Goal: Navigation & Orientation: Understand site structure

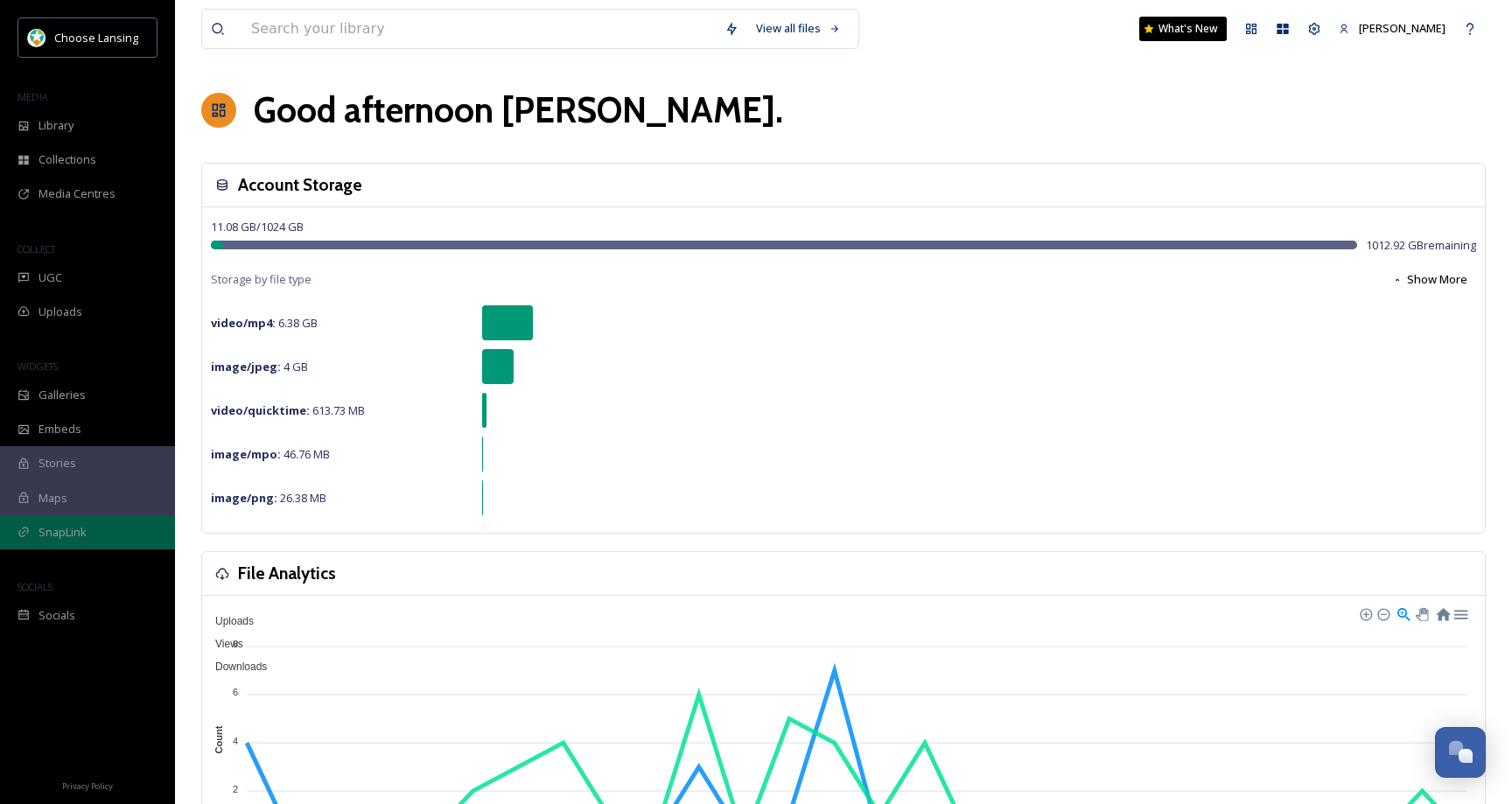
click at [84, 526] on span "SnapLink" at bounding box center [62, 532] width 48 height 17
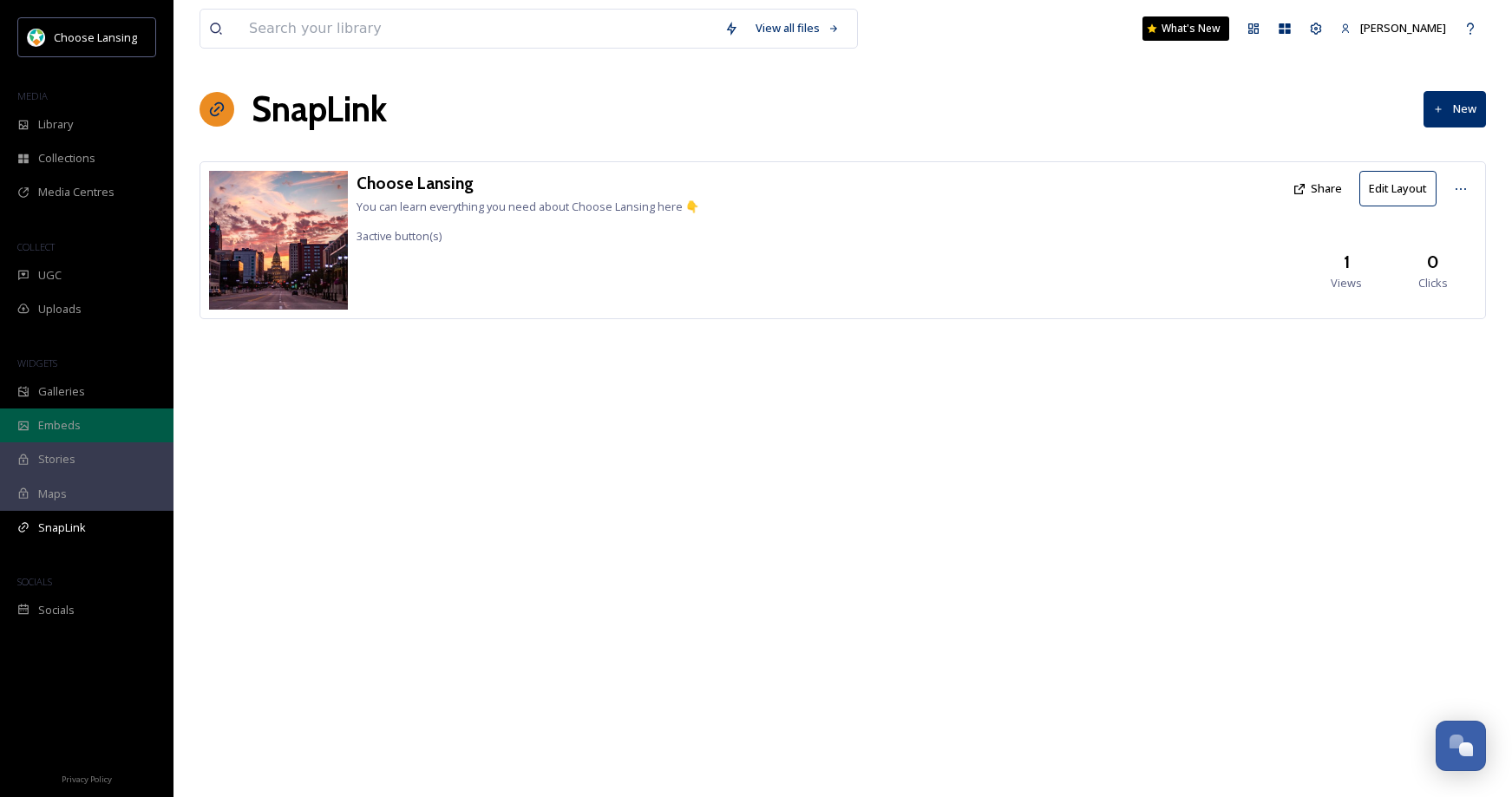
click at [81, 425] on div "Embeds" at bounding box center [87, 425] width 173 height 33
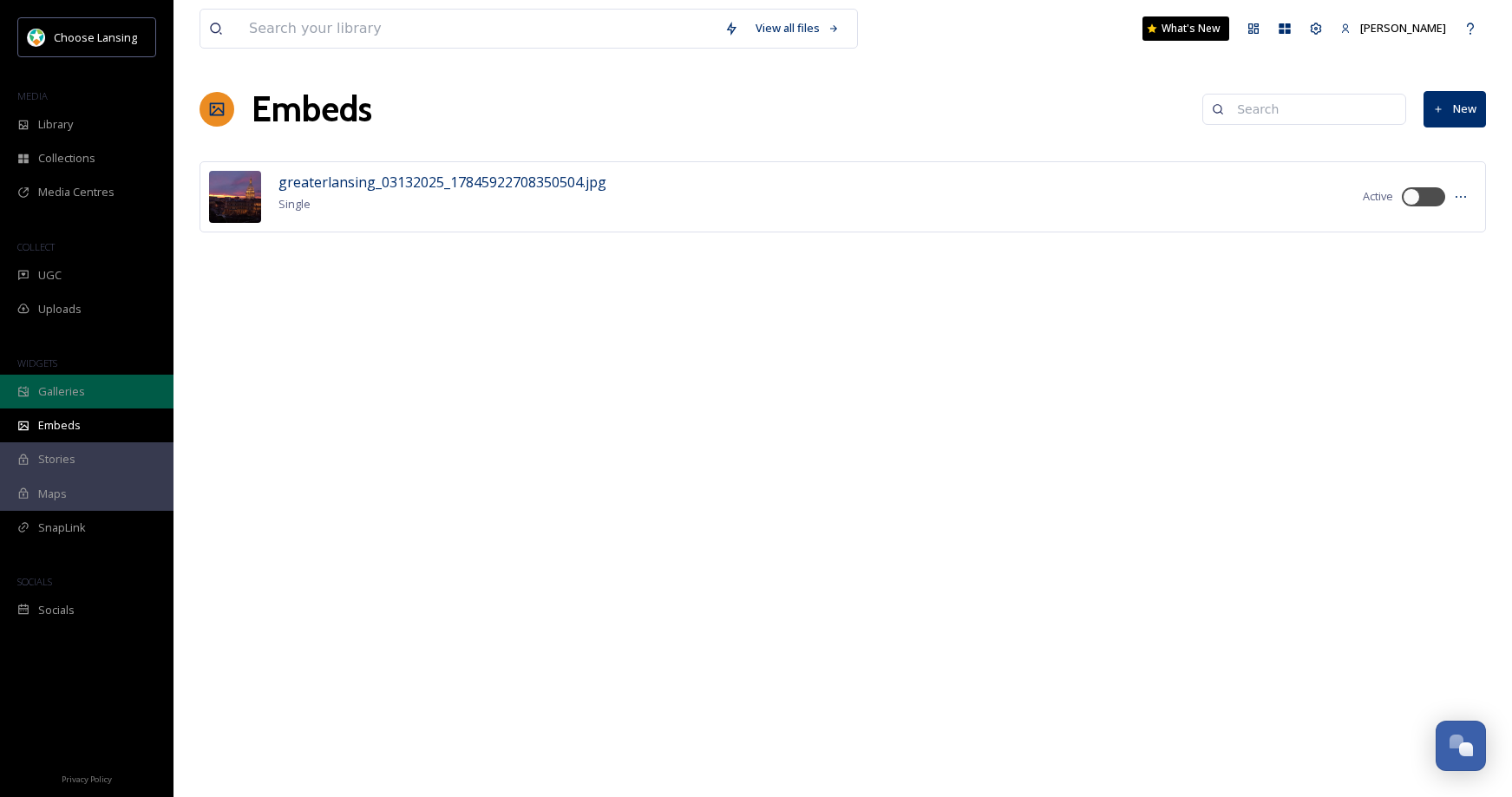
click at [78, 397] on span "Galleries" at bounding box center [61, 392] width 47 height 17
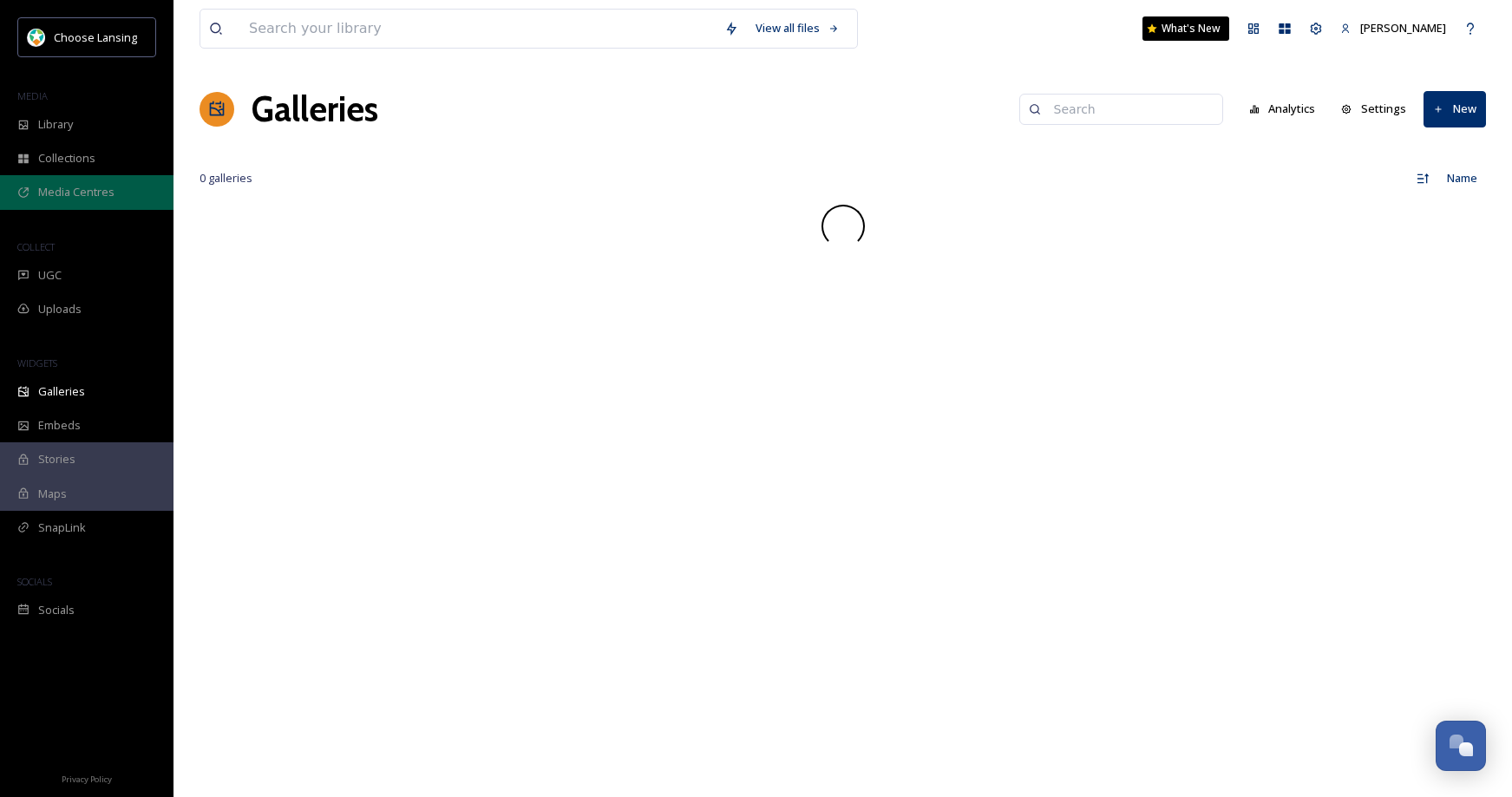
click at [108, 195] on span "Media Centres" at bounding box center [76, 193] width 76 height 17
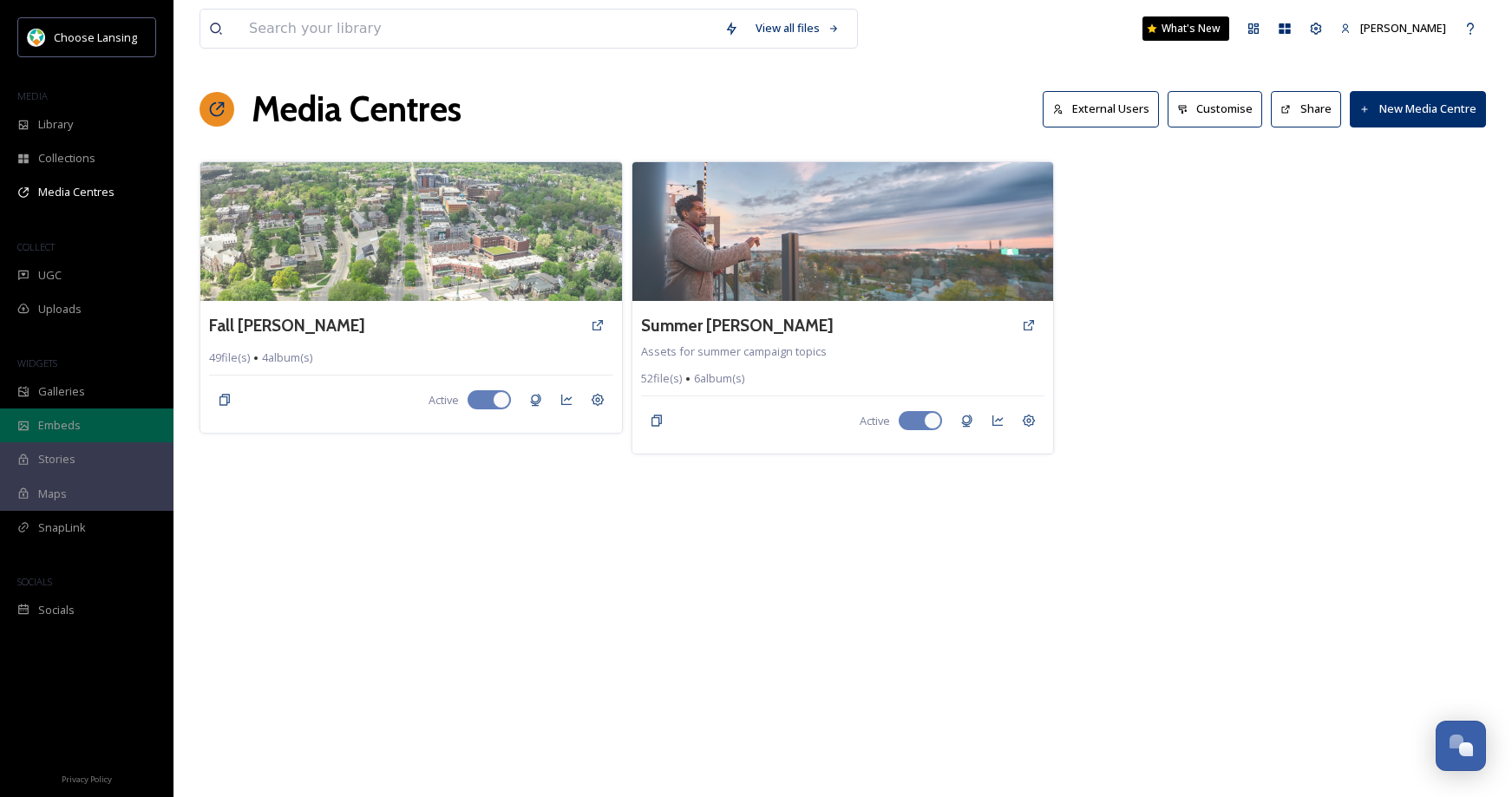
click at [92, 420] on div "Embeds" at bounding box center [87, 425] width 173 height 33
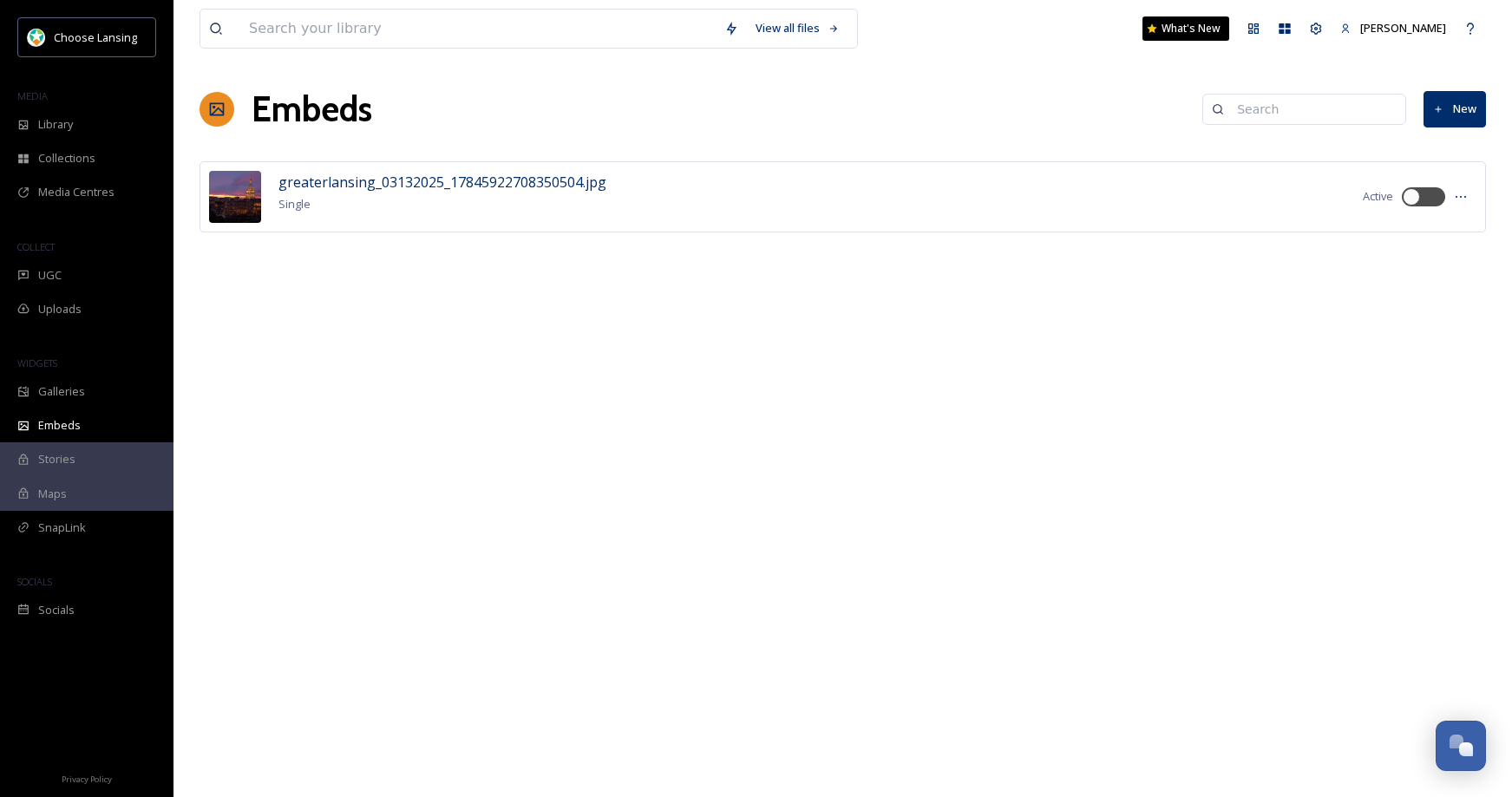
click at [99, 459] on div "Stories" at bounding box center [87, 458] width 173 height 33
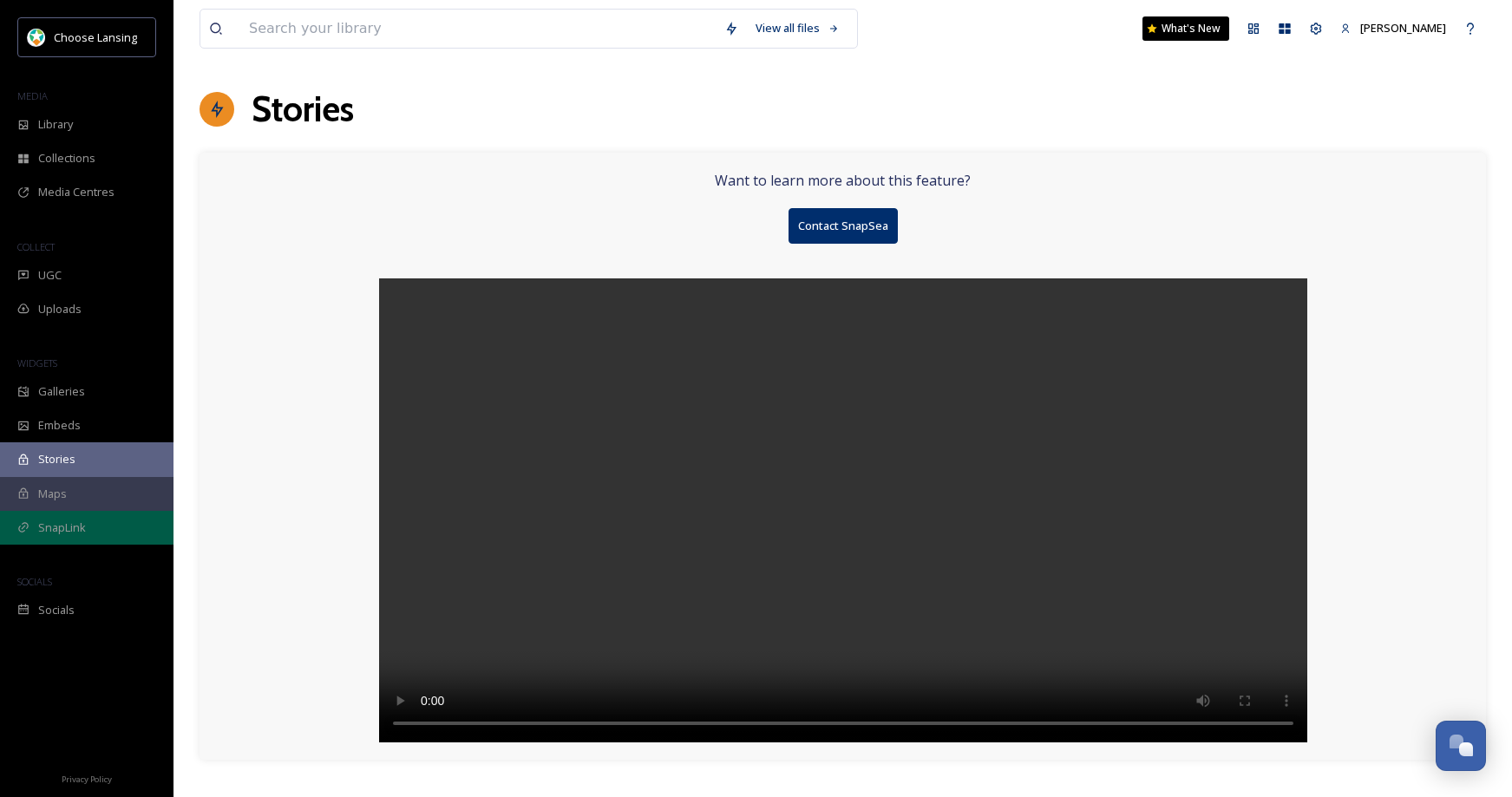
click at [59, 524] on span "SnapLink" at bounding box center [61, 527] width 47 height 17
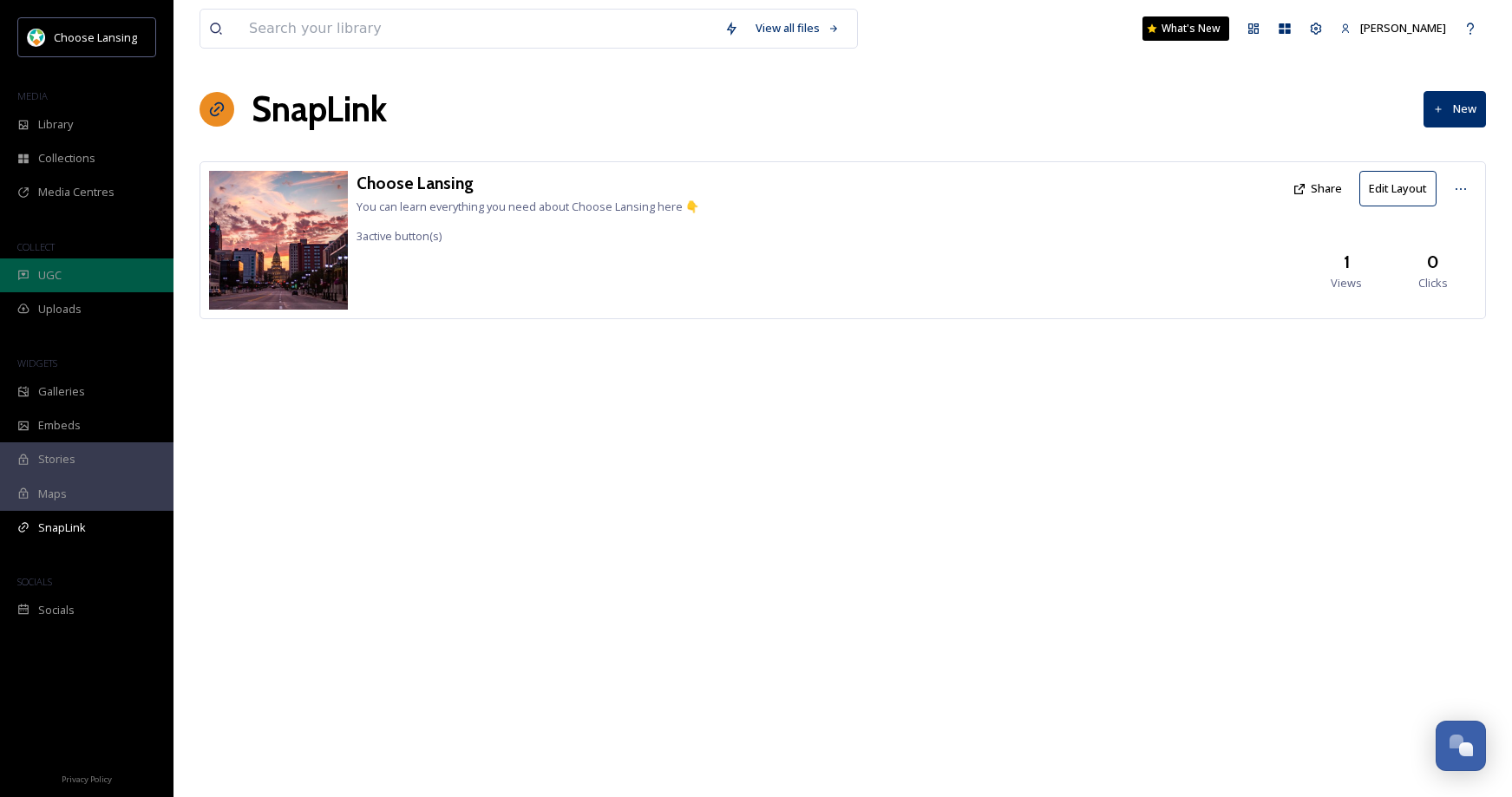
click at [58, 275] on span "UGC" at bounding box center [49, 275] width 23 height 17
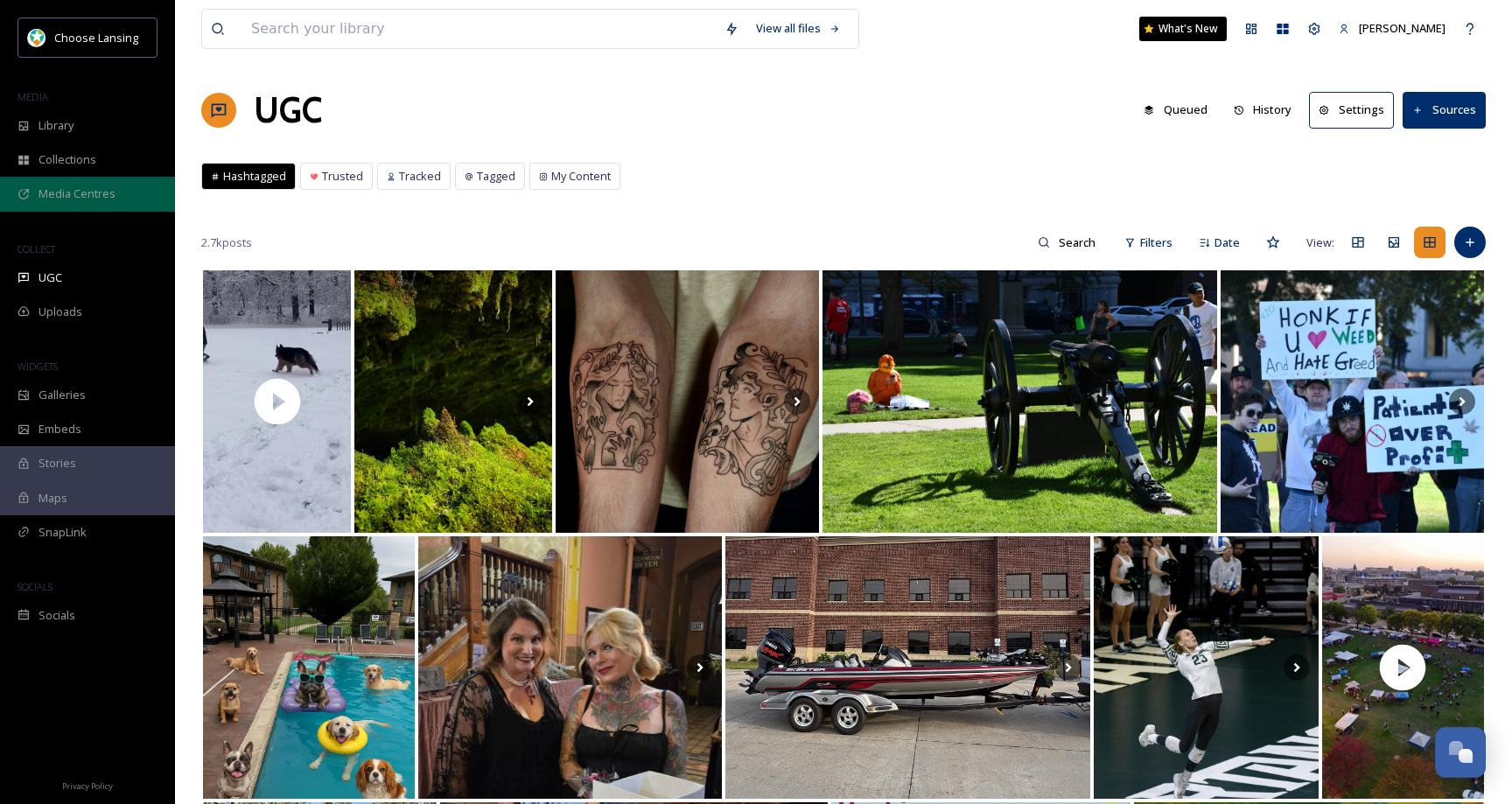
click at [73, 194] on span "Media Centres" at bounding box center [77, 194] width 77 height 17
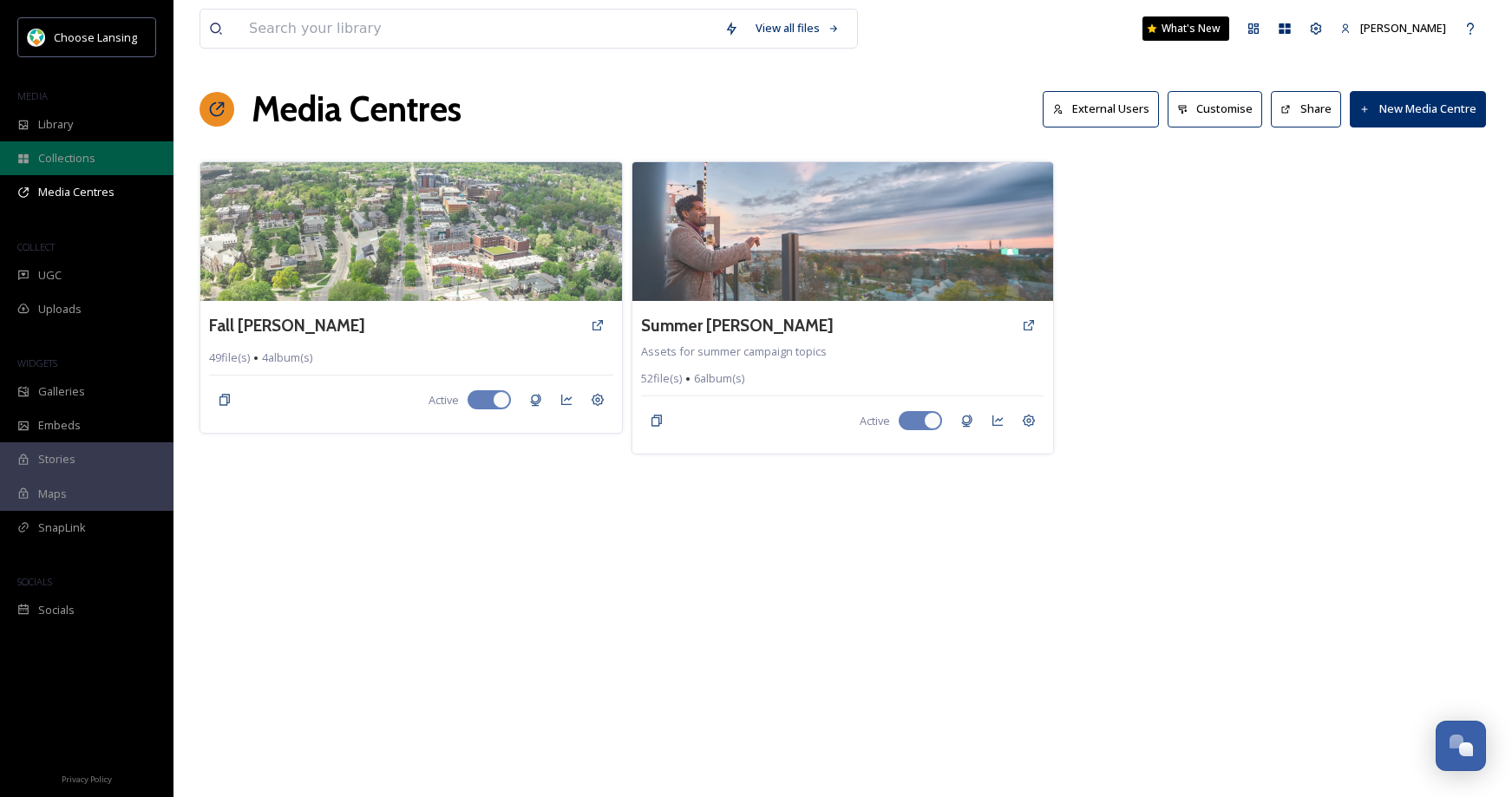
click at [72, 158] on span "Collections" at bounding box center [67, 158] width 58 height 17
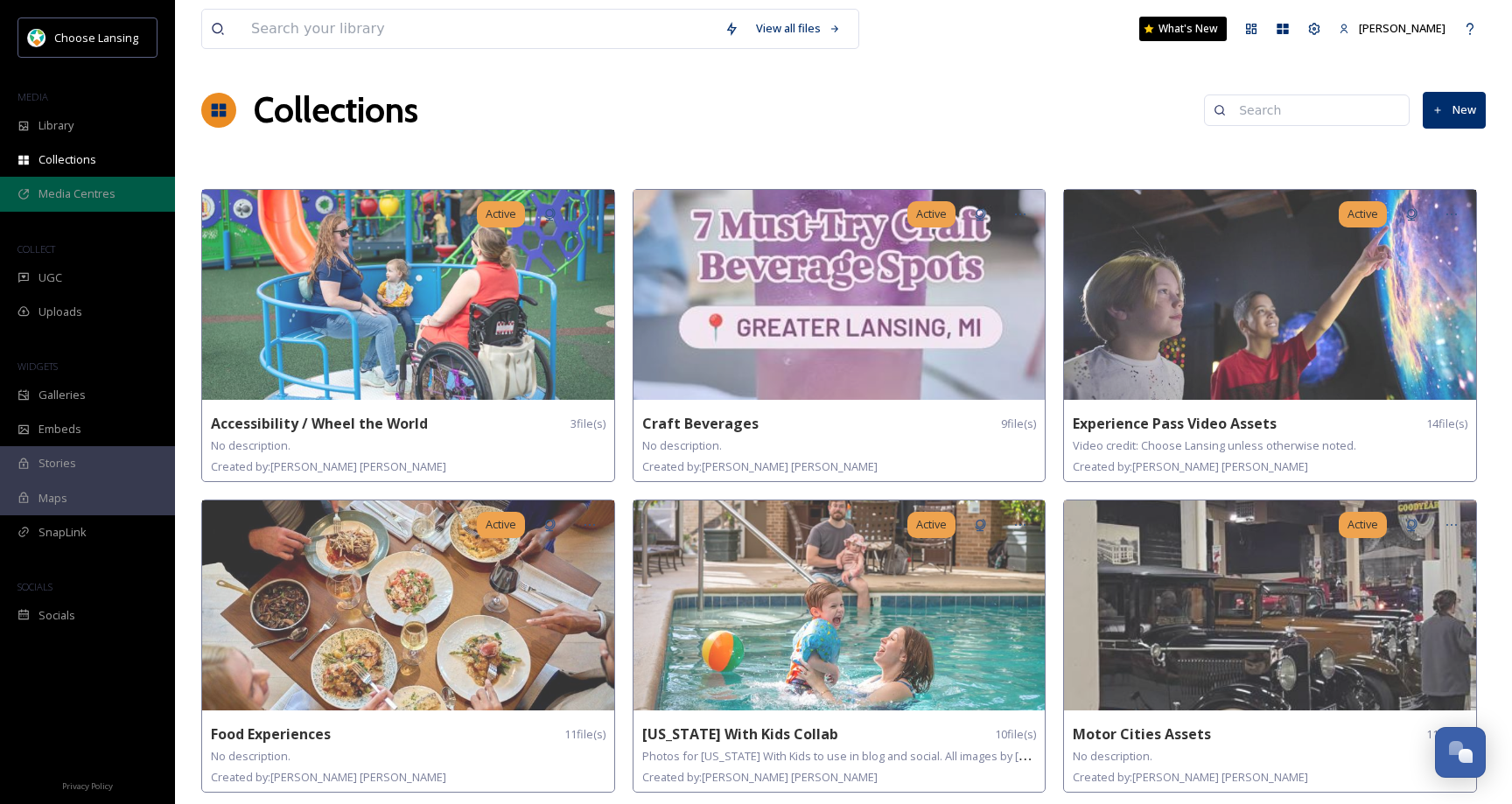
click at [82, 195] on span "Media Centres" at bounding box center [77, 194] width 77 height 17
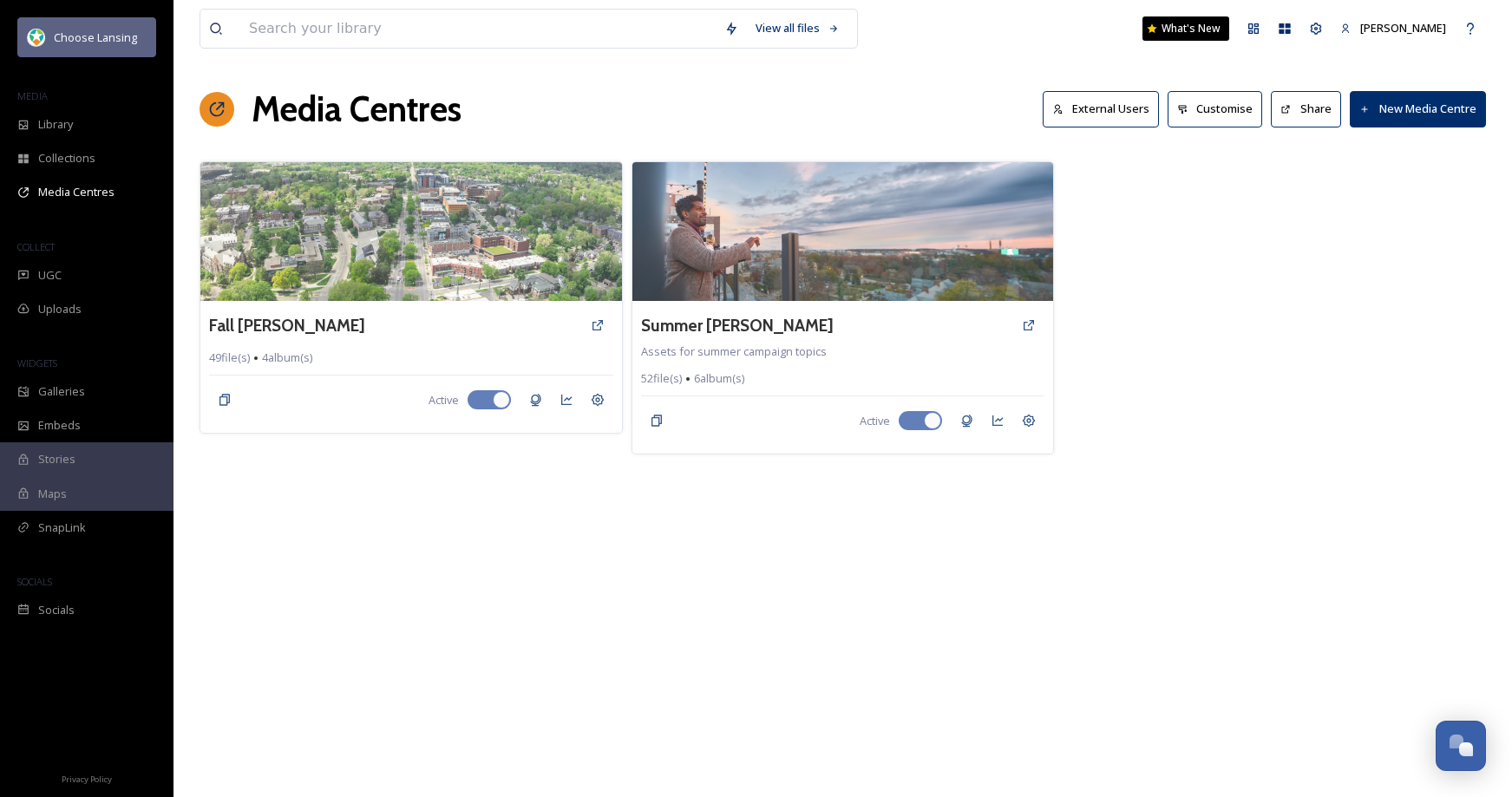
click at [89, 50] on div "Choose Lansing" at bounding box center [87, 37] width 139 height 40
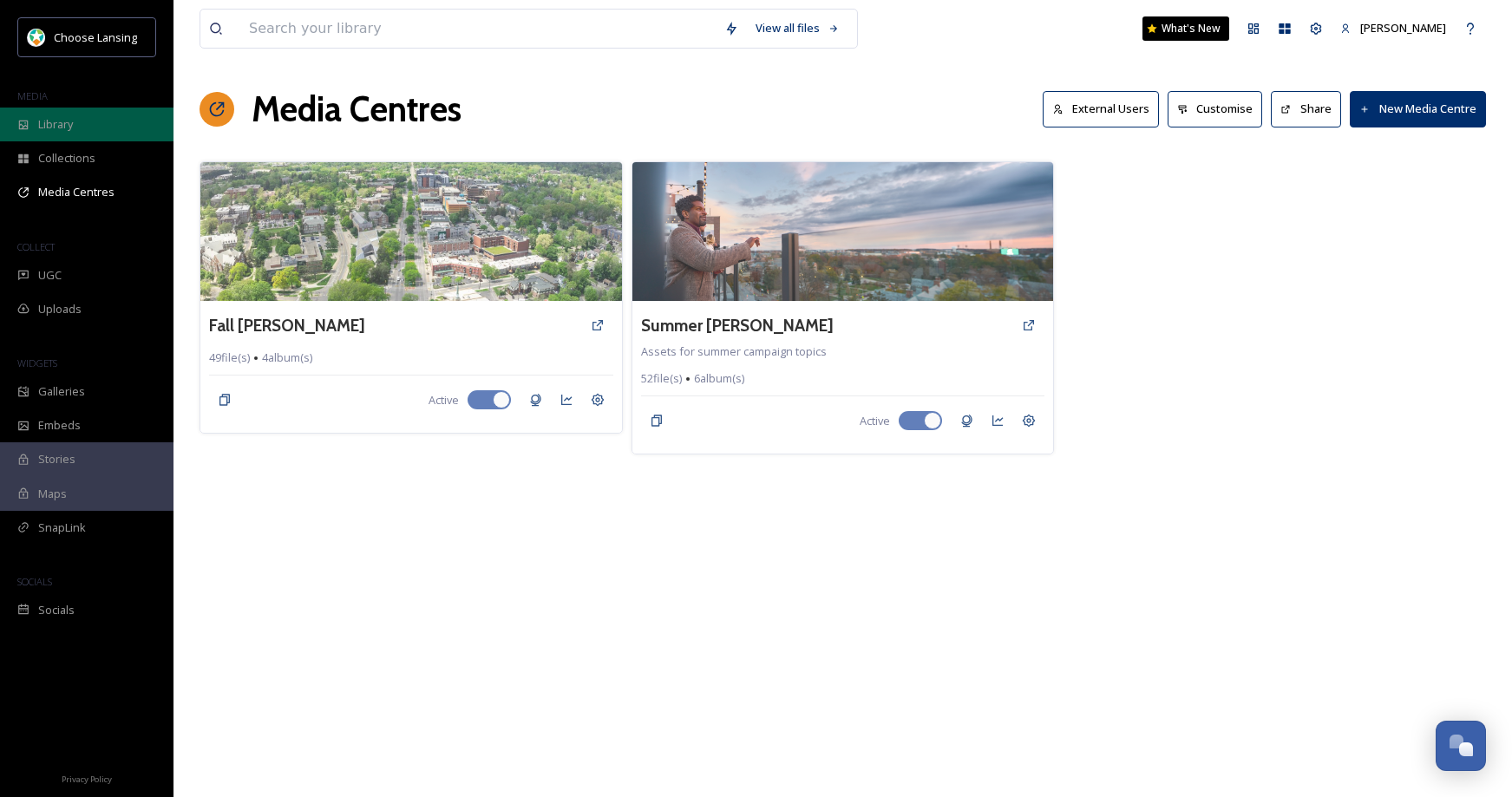
click at [83, 123] on div "Library" at bounding box center [87, 125] width 173 height 33
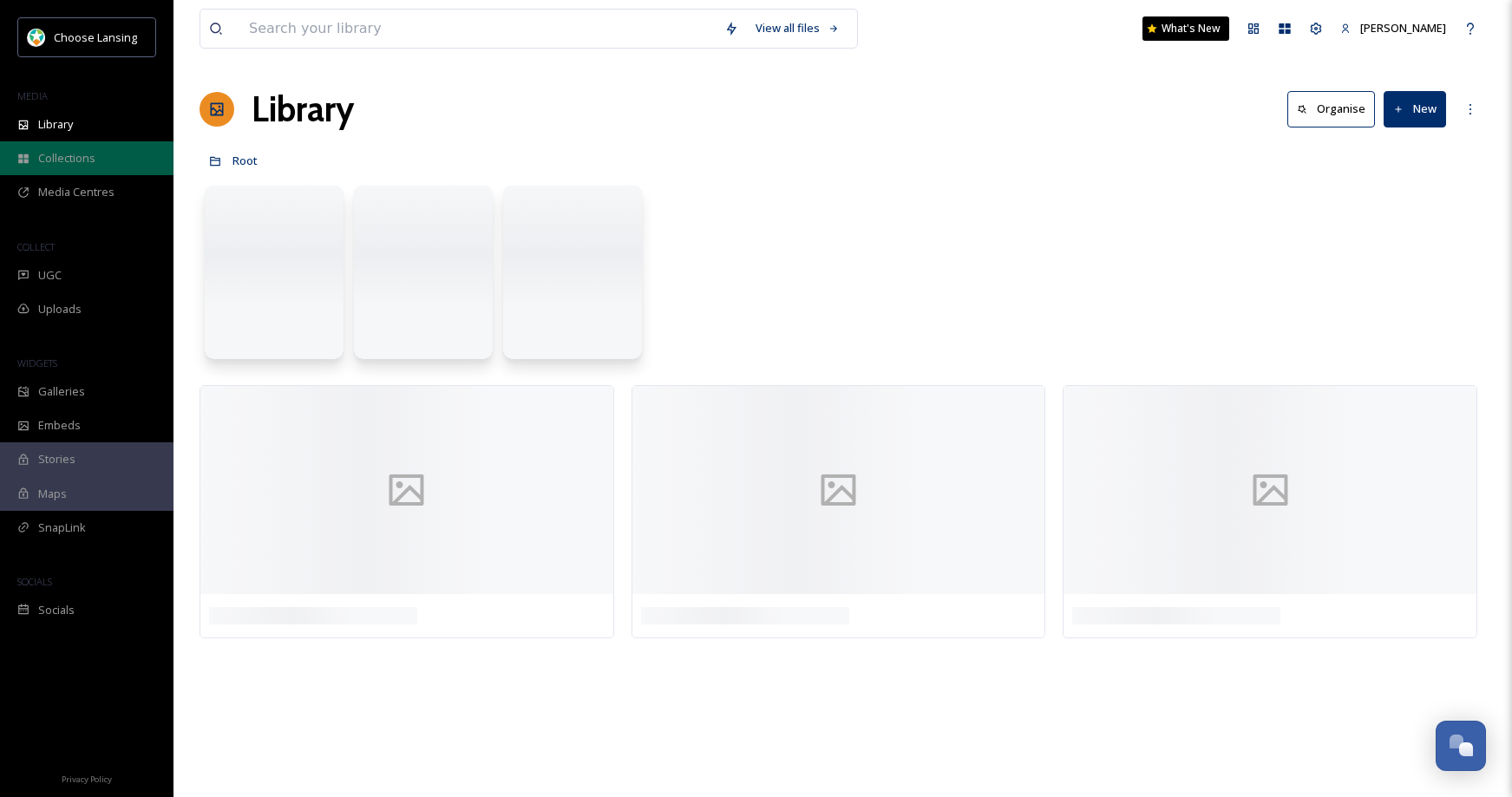
click at [81, 147] on div "Collections" at bounding box center [87, 158] width 173 height 33
